Goal: Task Accomplishment & Management: Manage account settings

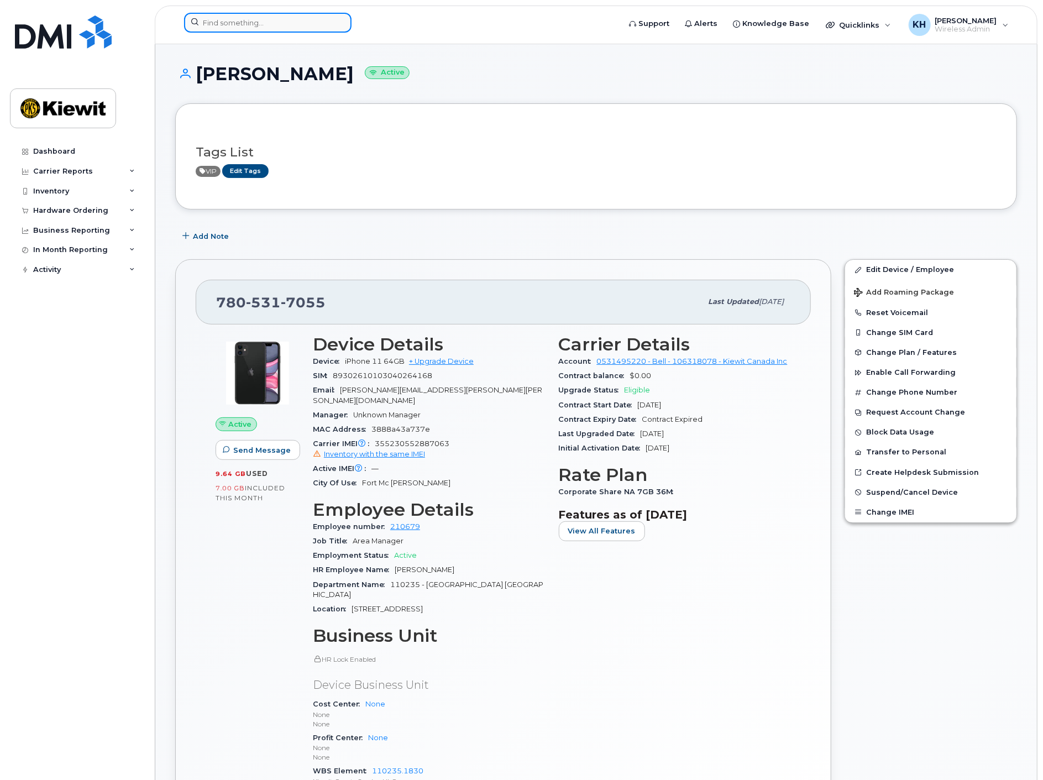
click at [254, 31] on input at bounding box center [267, 23] width 167 height 20
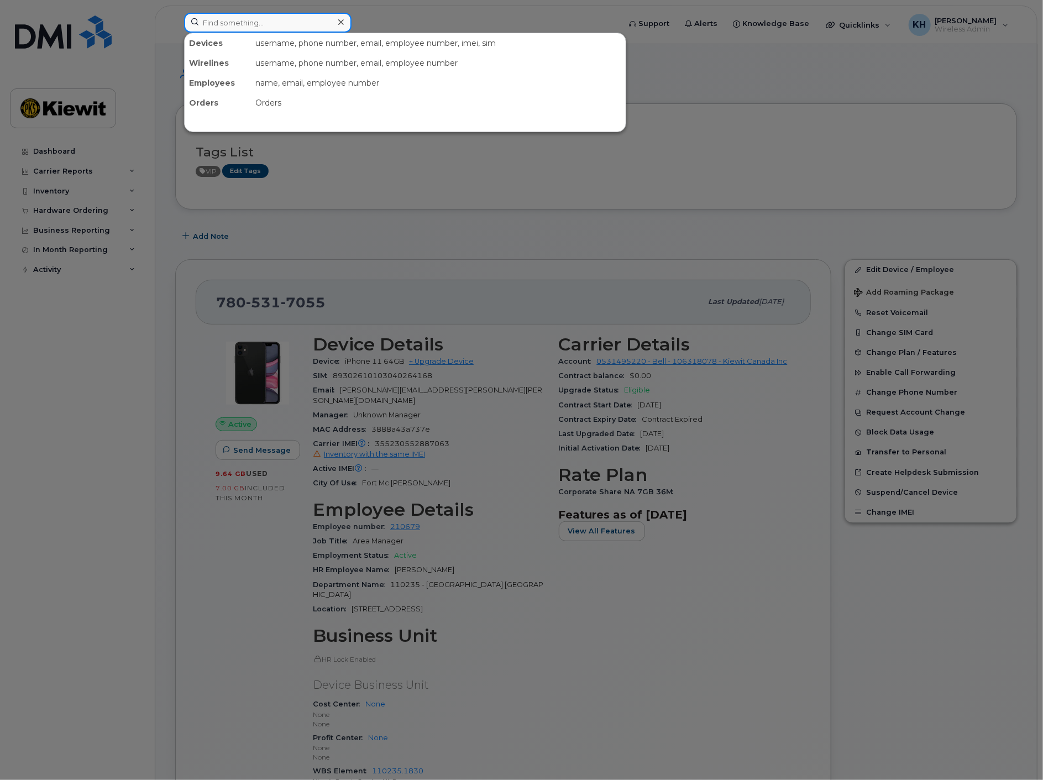
type input "d"
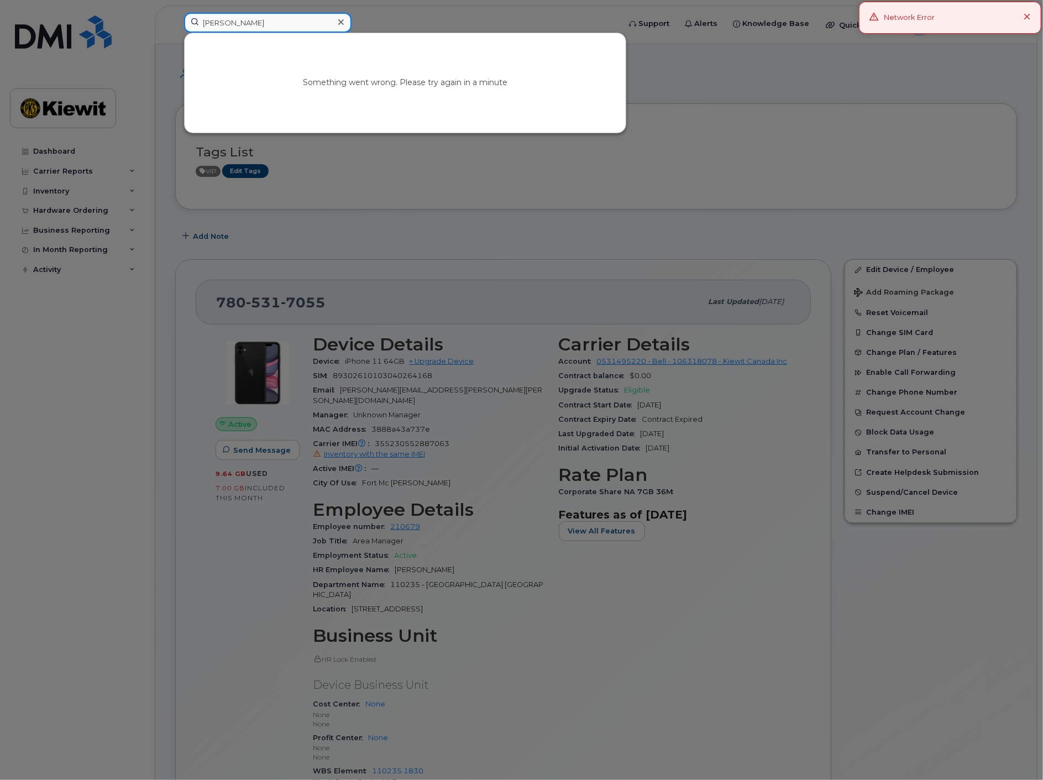
drag, startPoint x: 279, startPoint y: 21, endPoint x: 150, endPoint y: 17, distance: 128.3
click at [175, 17] on div "sardo Something went wrong. Please try again in a minute" at bounding box center [398, 25] width 446 height 24
type input "david sa"
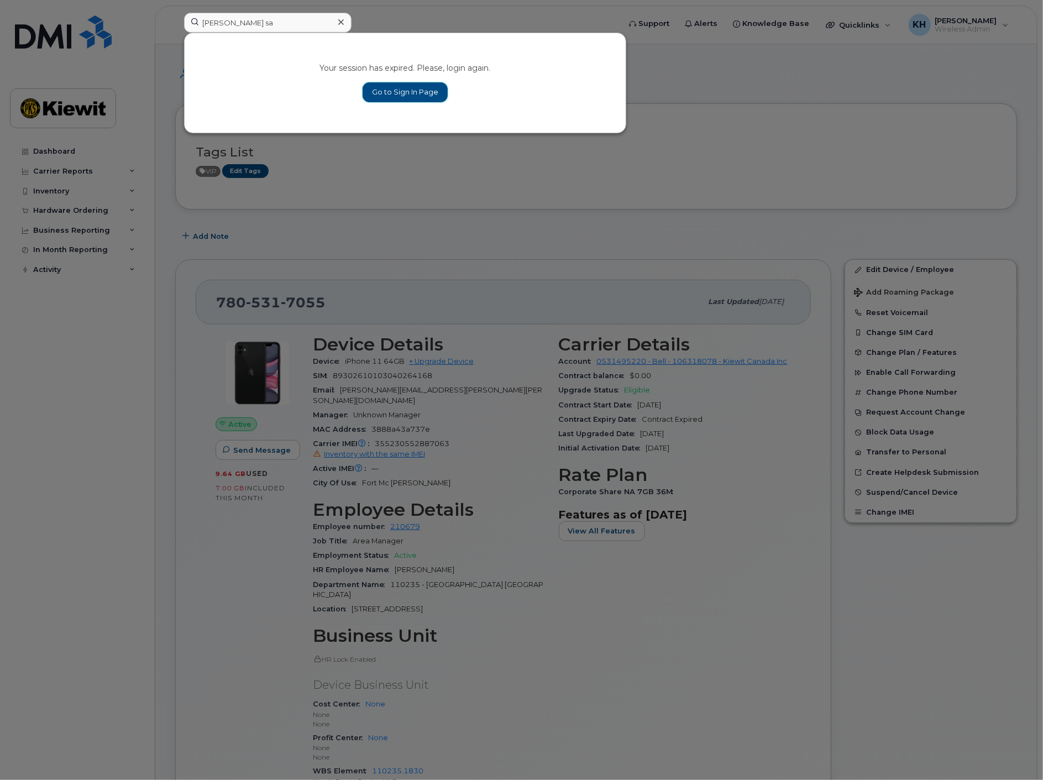
click at [402, 88] on link "Go to Sign In Page" at bounding box center [405, 92] width 85 height 20
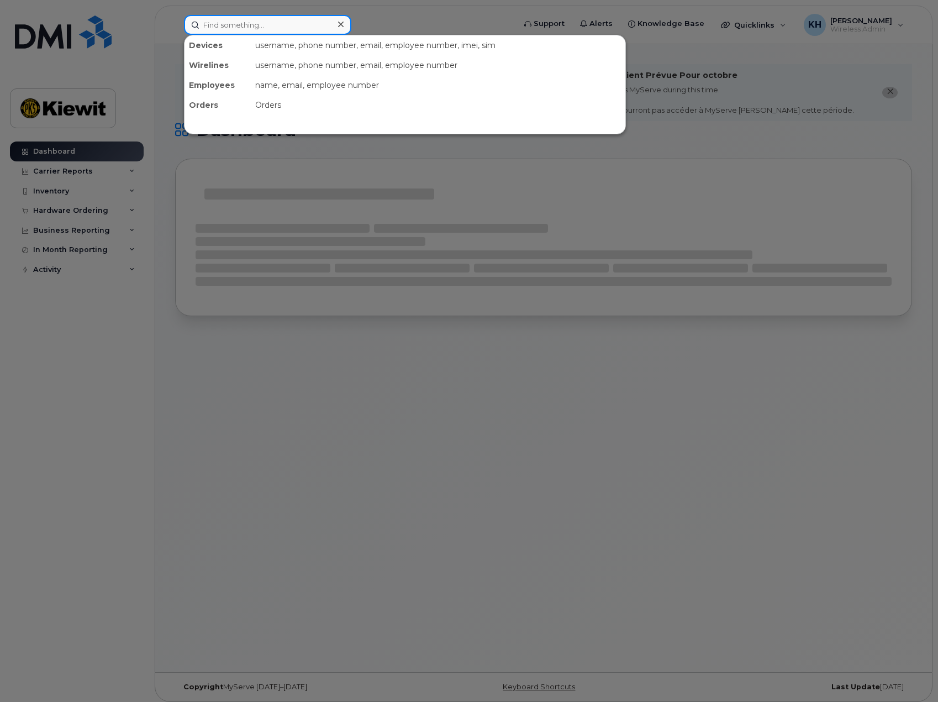
click at [226, 23] on input at bounding box center [267, 25] width 167 height 20
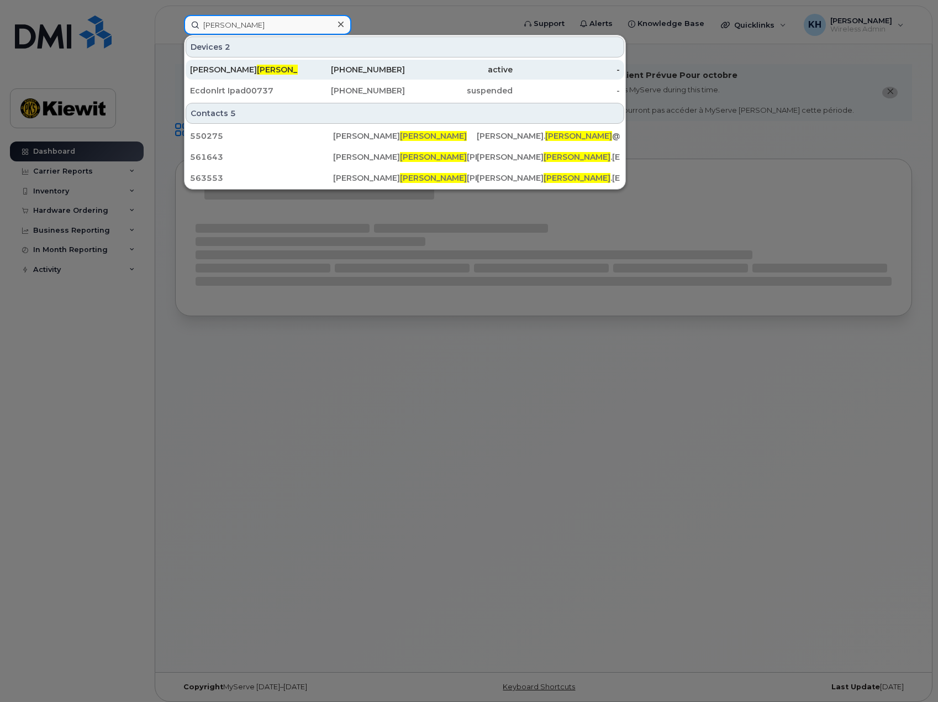
type input "sardo"
click at [257, 70] on span "Sardo" at bounding box center [290, 70] width 67 height 10
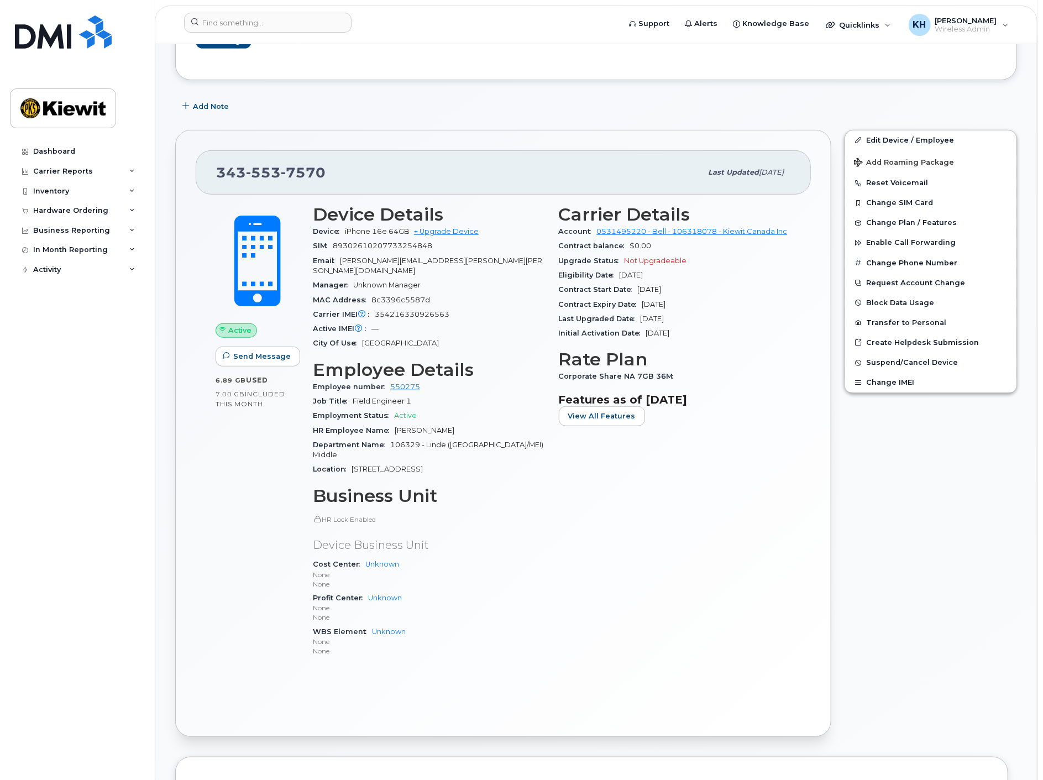
scroll to position [306, 0]
click at [903, 139] on link "Edit Device / Employee" at bounding box center [930, 140] width 171 height 20
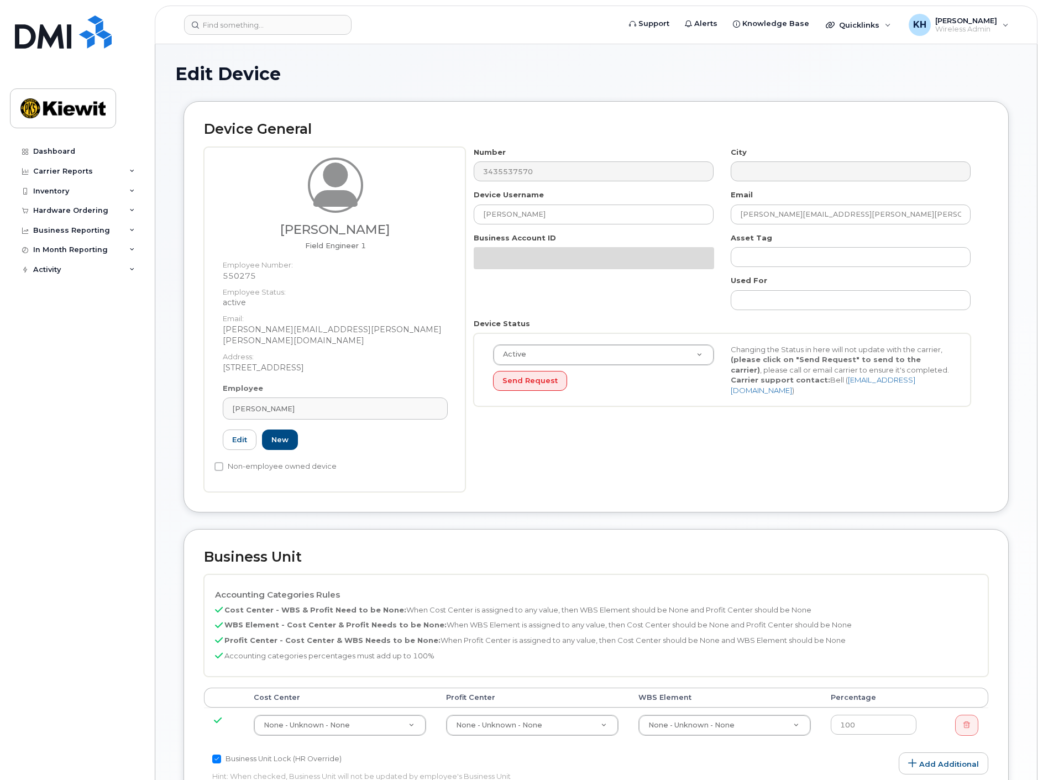
select select "14058"
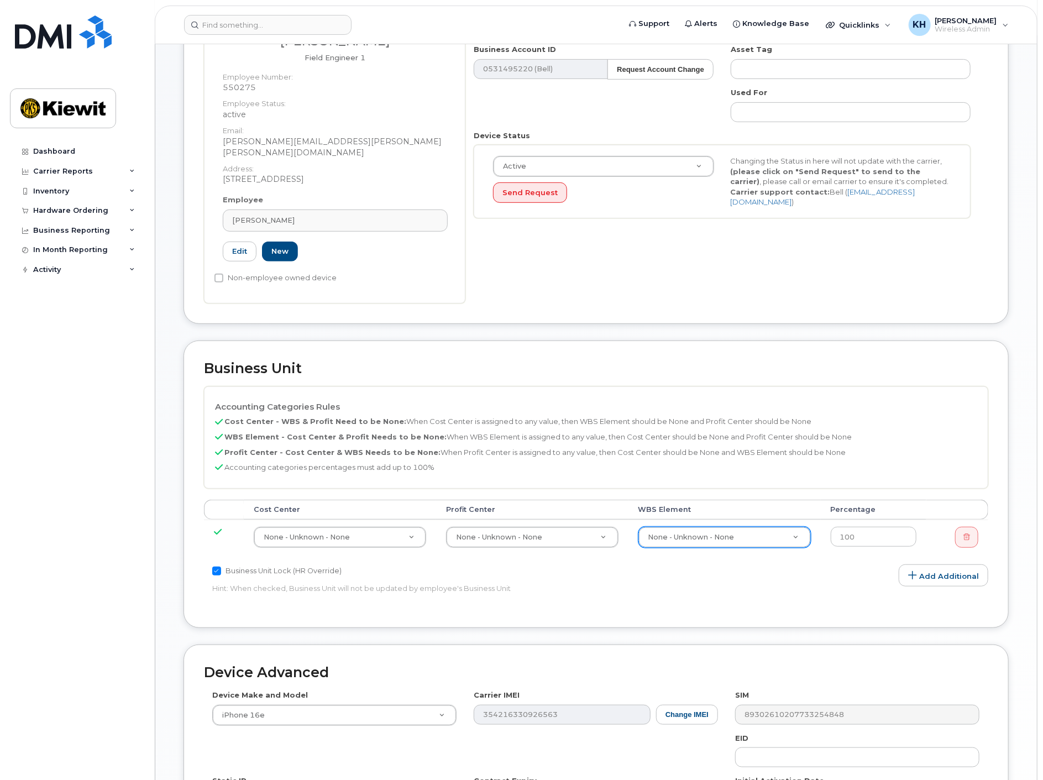
scroll to position [245, 0]
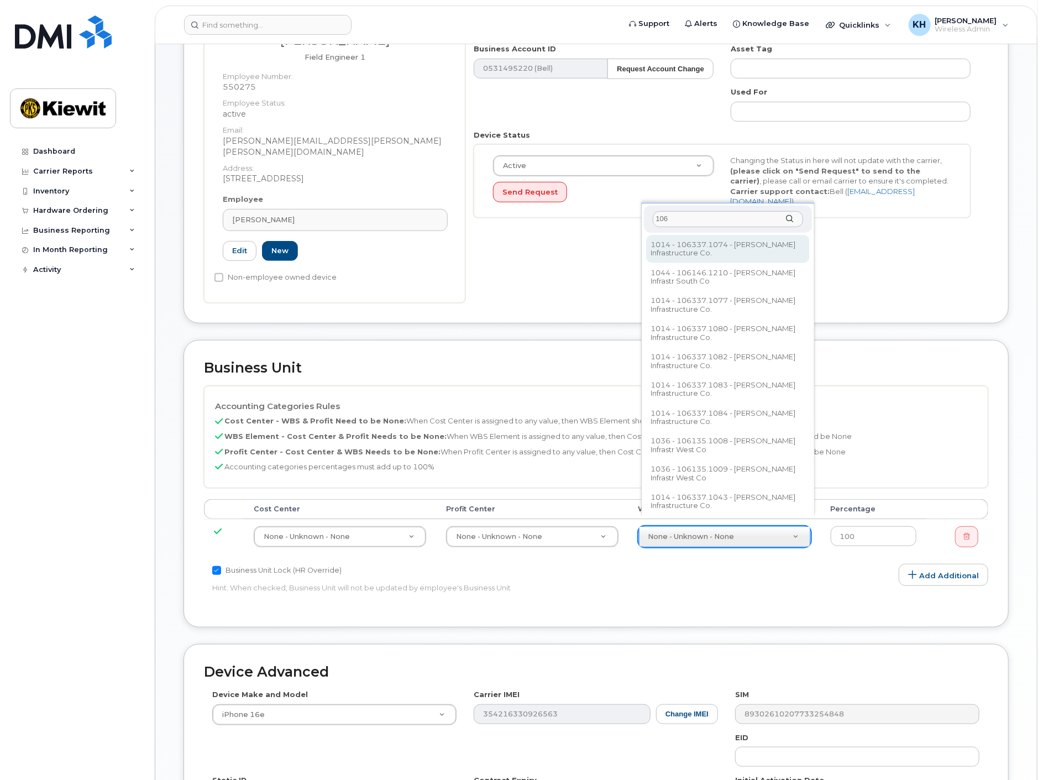
click at [721, 218] on input "106" at bounding box center [728, 219] width 150 height 16
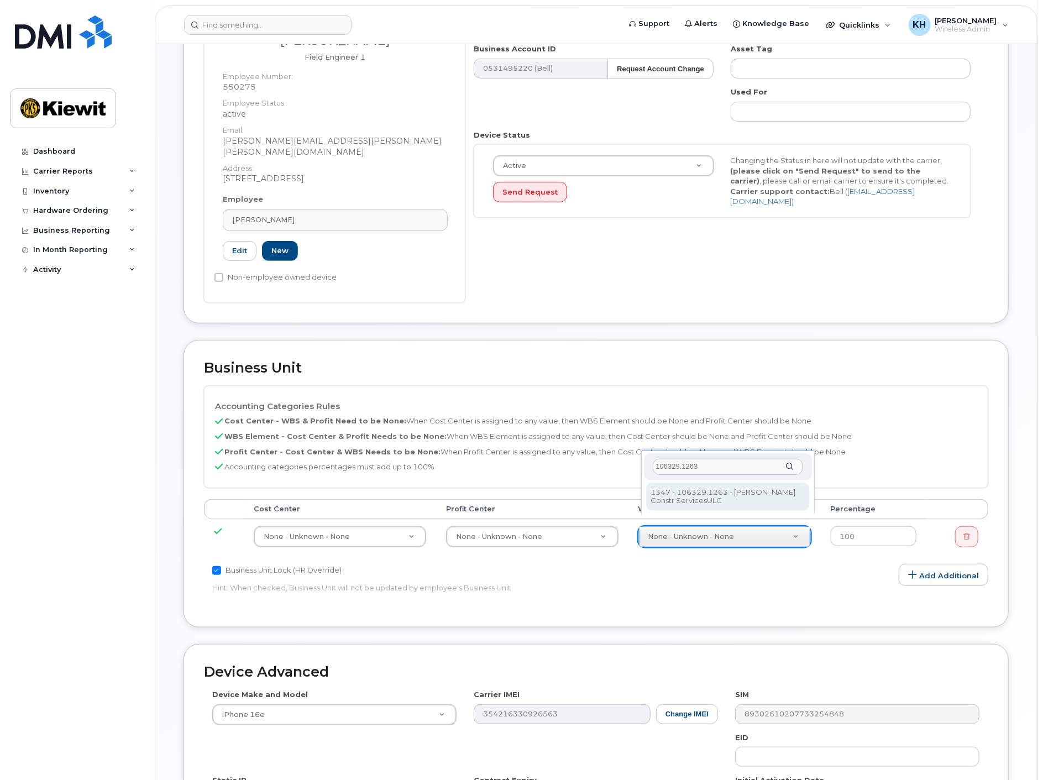
type input "106329.1263"
type input "35626091"
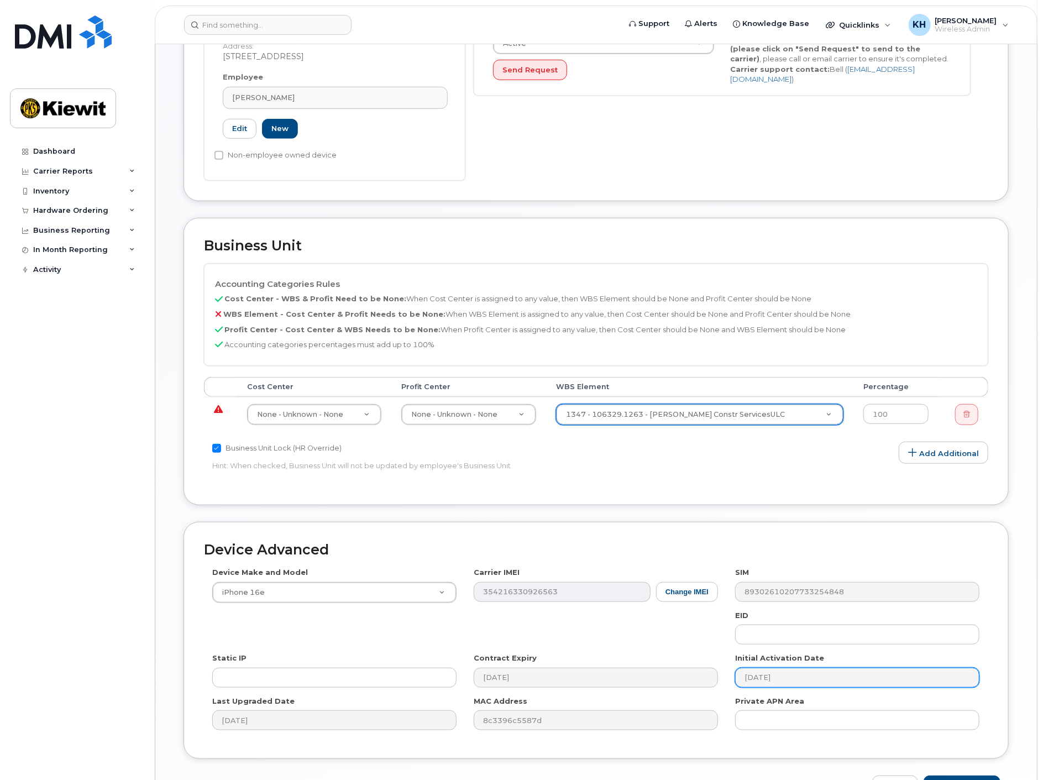
scroll to position [424, 0]
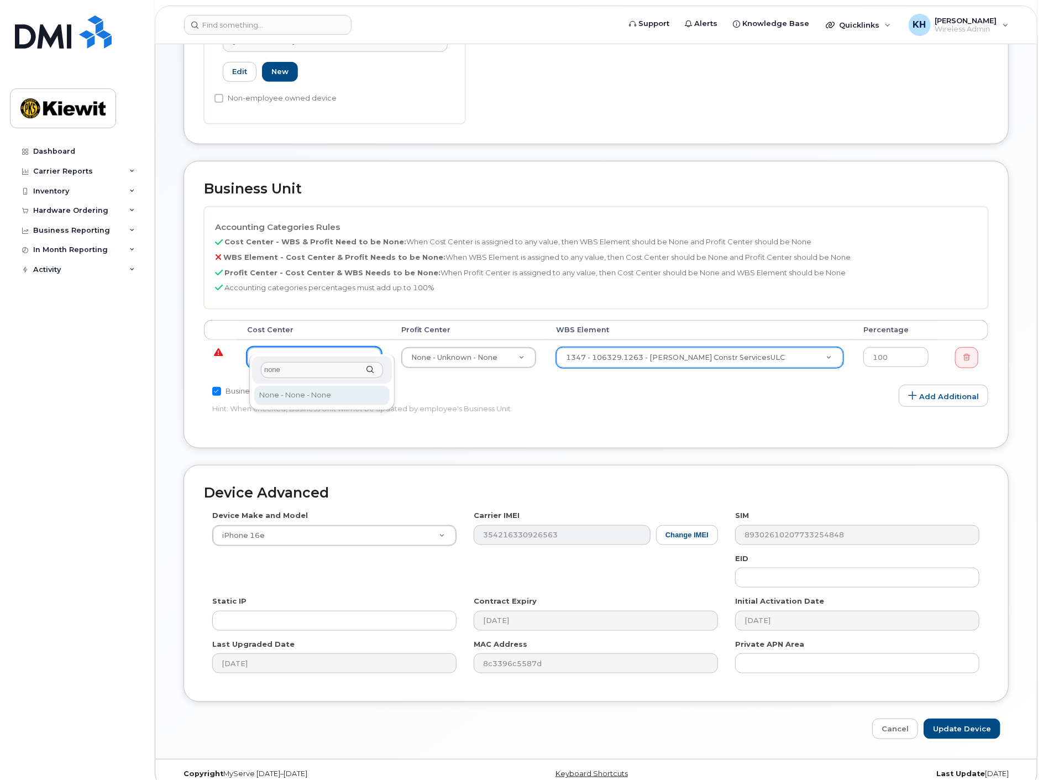
type input "none"
type input "13383"
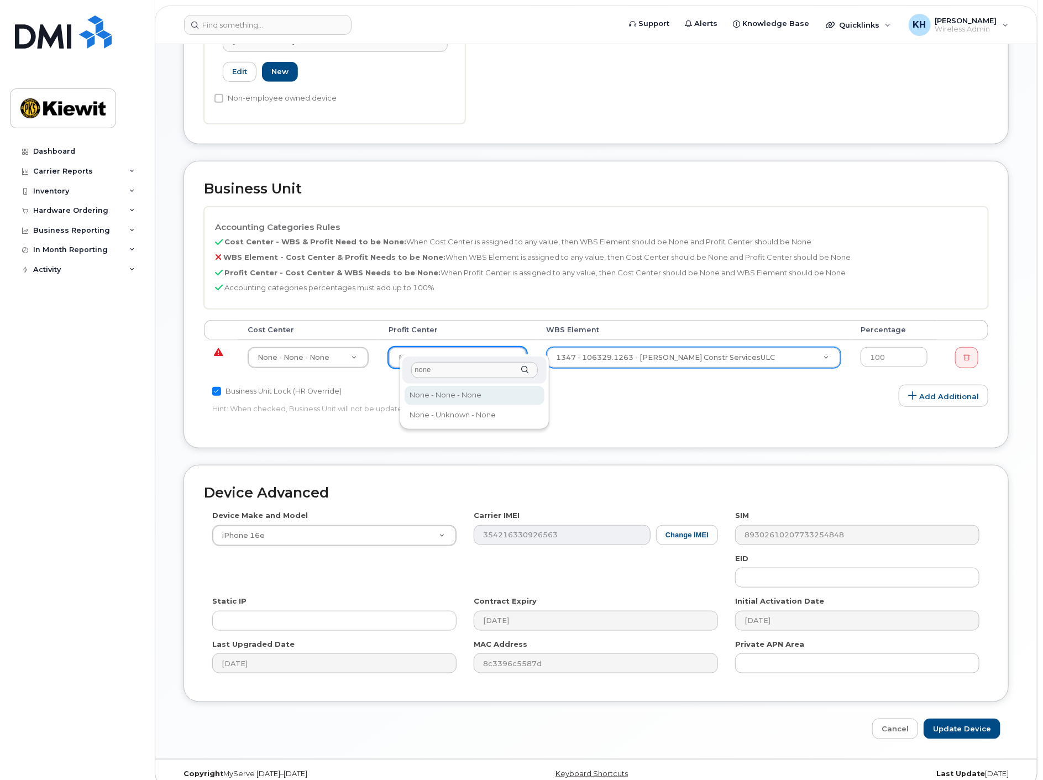
type input "none"
select select "14059"
click at [655, 386] on div "Business Unit Lock (HR Override) Hint: When checked, Business Unit will not be …" at bounding box center [465, 402] width 523 height 35
click at [955, 718] on input "Update Device" at bounding box center [961, 728] width 77 height 20
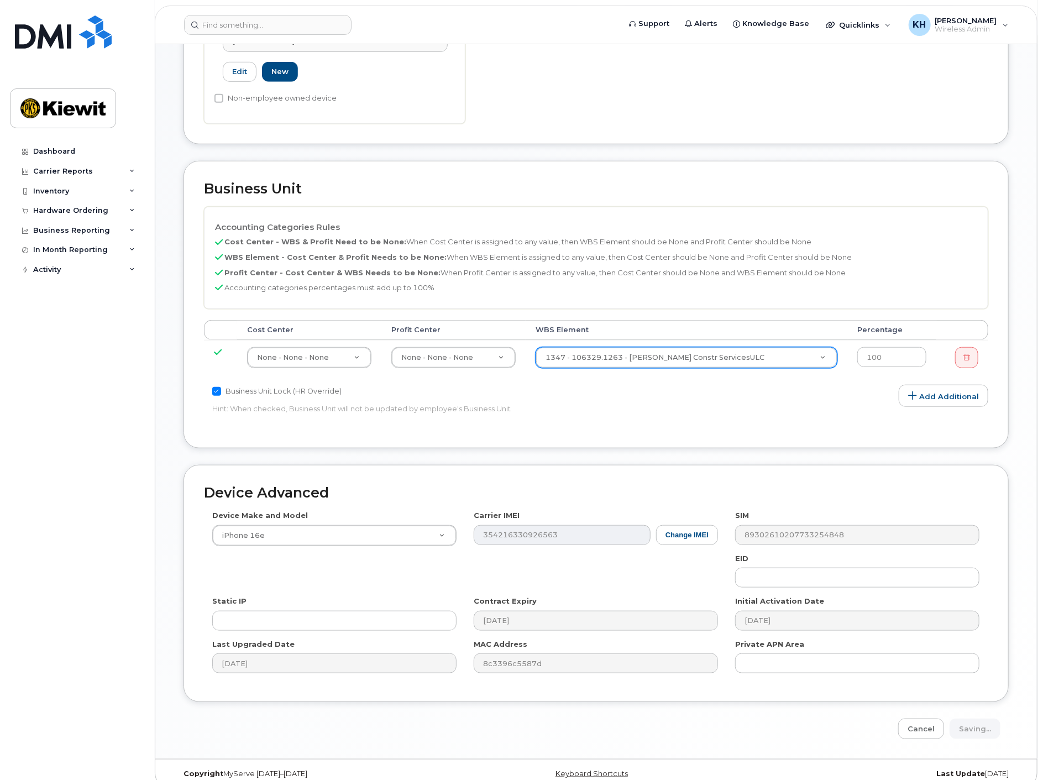
type input "Saving..."
